Goal: Navigation & Orientation: Find specific page/section

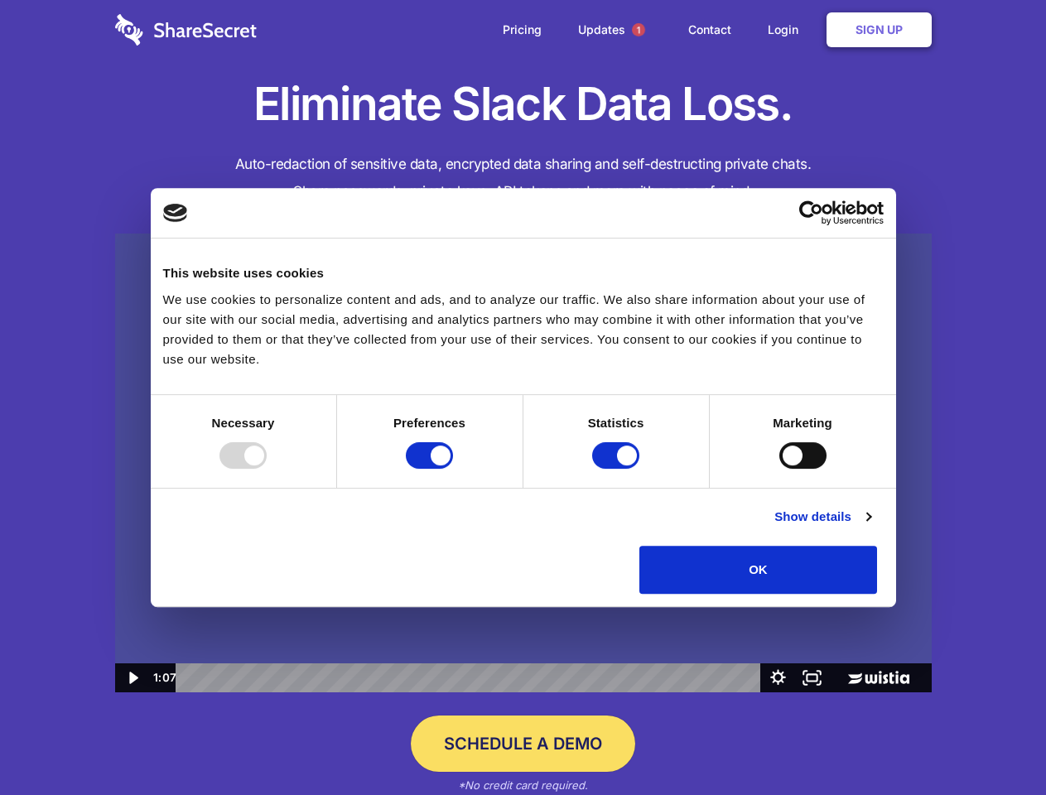
click at [523, 398] on img at bounding box center [523, 464] width 817 height 460
click at [267, 469] on div at bounding box center [243, 455] width 47 height 27
click at [453, 469] on input "Preferences" at bounding box center [429, 455] width 47 height 27
checkbox input "false"
click at [618, 469] on input "Statistics" at bounding box center [615, 455] width 47 height 27
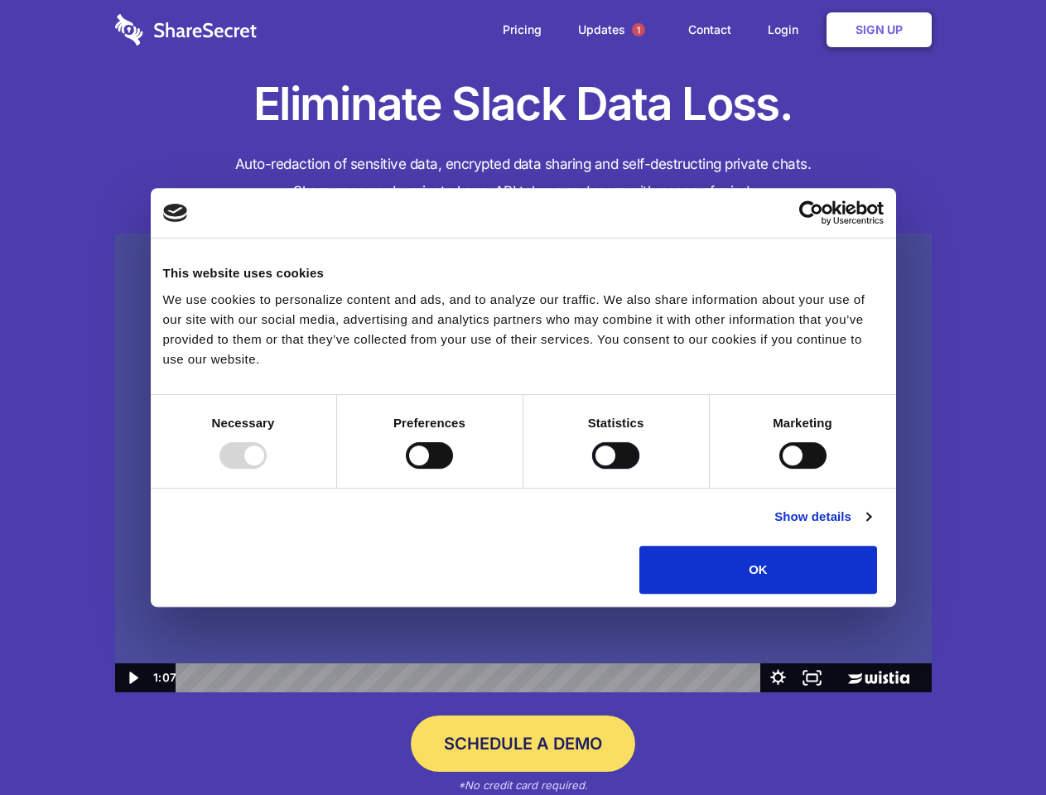
checkbox input "false"
click at [779, 469] on input "Marketing" at bounding box center [802, 455] width 47 height 27
checkbox input "true"
click at [871, 527] on link "Show details" at bounding box center [822, 517] width 96 height 20
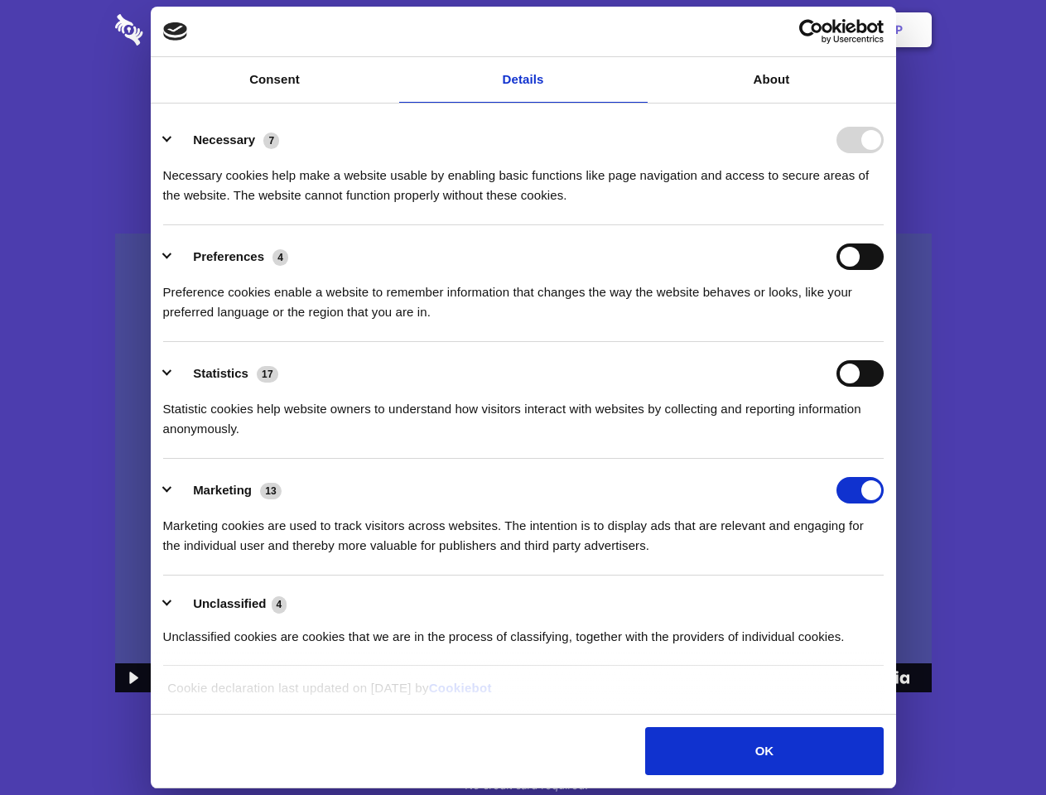
click at [891, 600] on ul "Necessary 7 Necessary cookies help make a website usable by enabling basic func…" at bounding box center [523, 388] width 736 height 558
click at [638, 30] on span "1" at bounding box center [638, 29] width 13 height 13
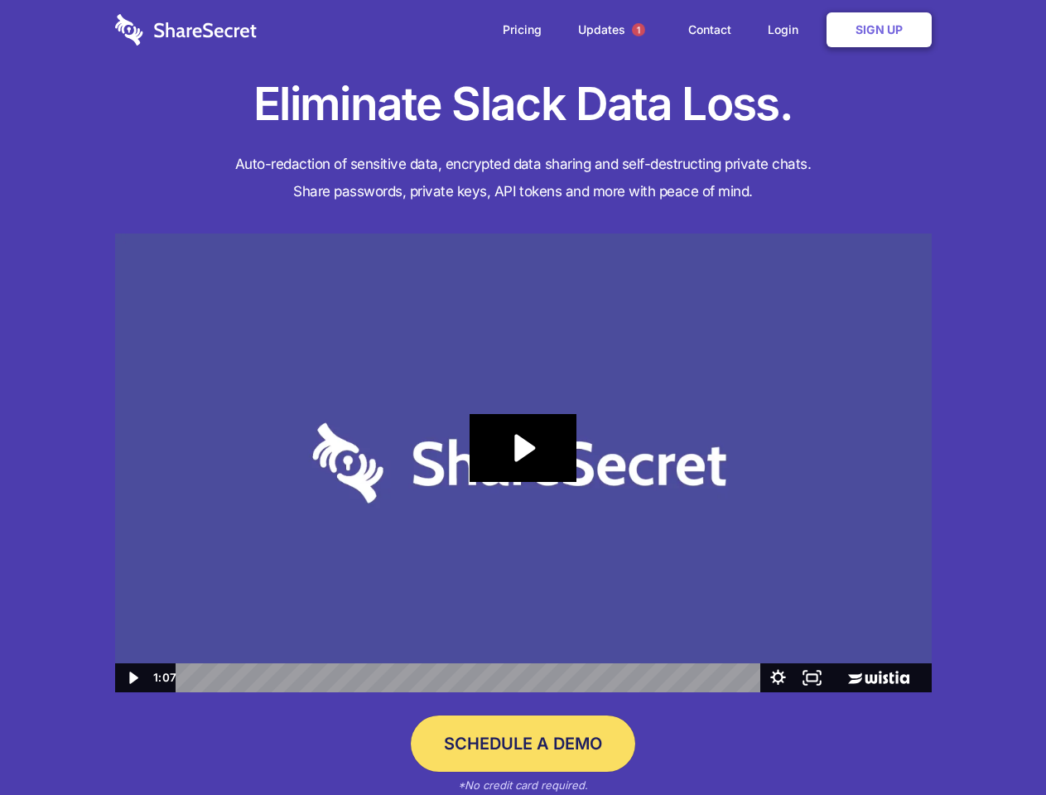
click at [523, 463] on icon "Play Video: Sharesecret Slack Extension" at bounding box center [523, 448] width 106 height 68
